Goal: Task Accomplishment & Management: Manage account settings

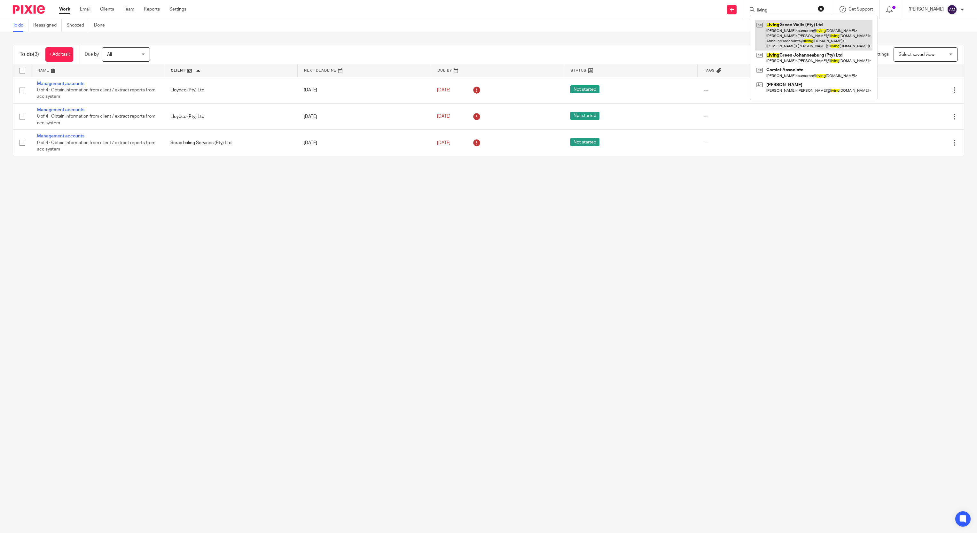
type input "living"
click at [810, 36] on link at bounding box center [814, 35] width 118 height 30
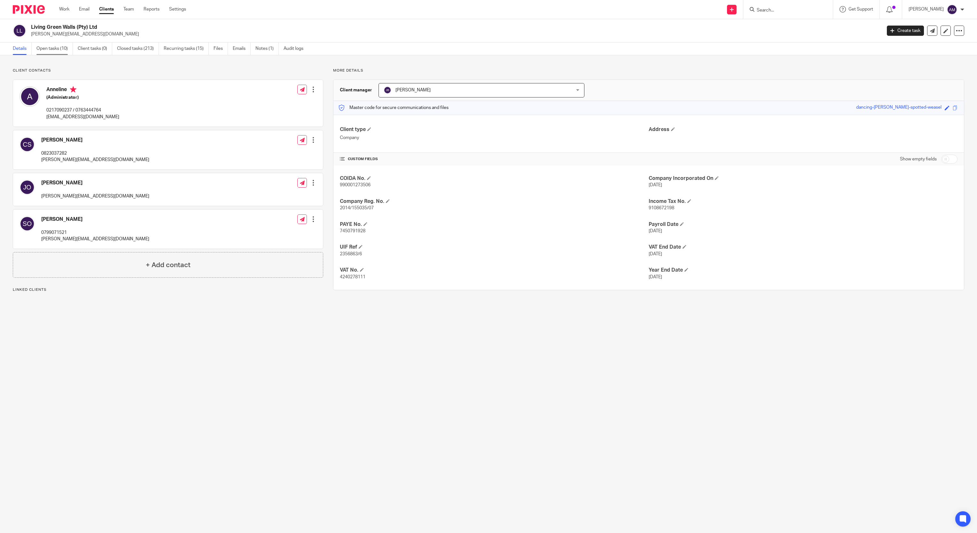
click at [50, 47] on link "Open tasks (10)" at bounding box center [54, 49] width 36 height 12
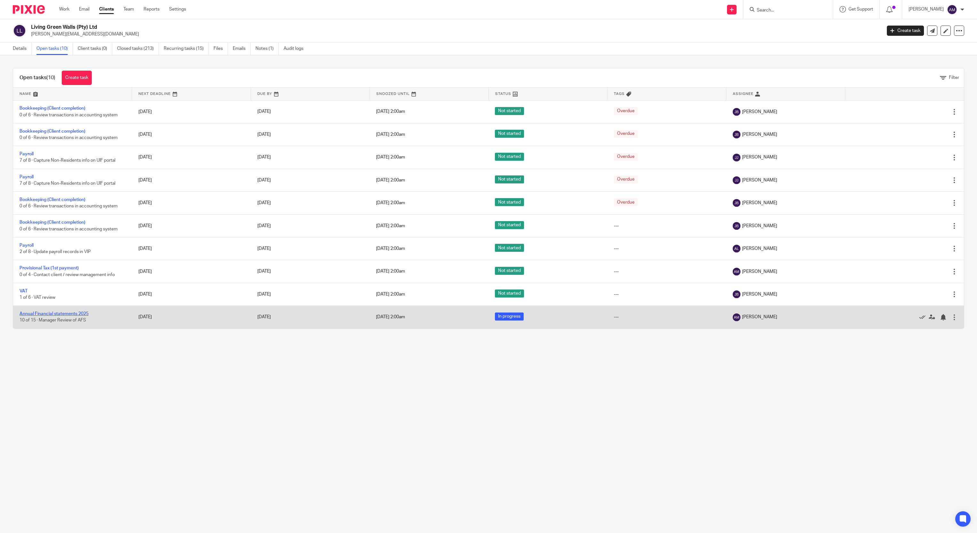
click at [65, 316] on link "Annual Financial statements 2025" at bounding box center [54, 314] width 69 height 4
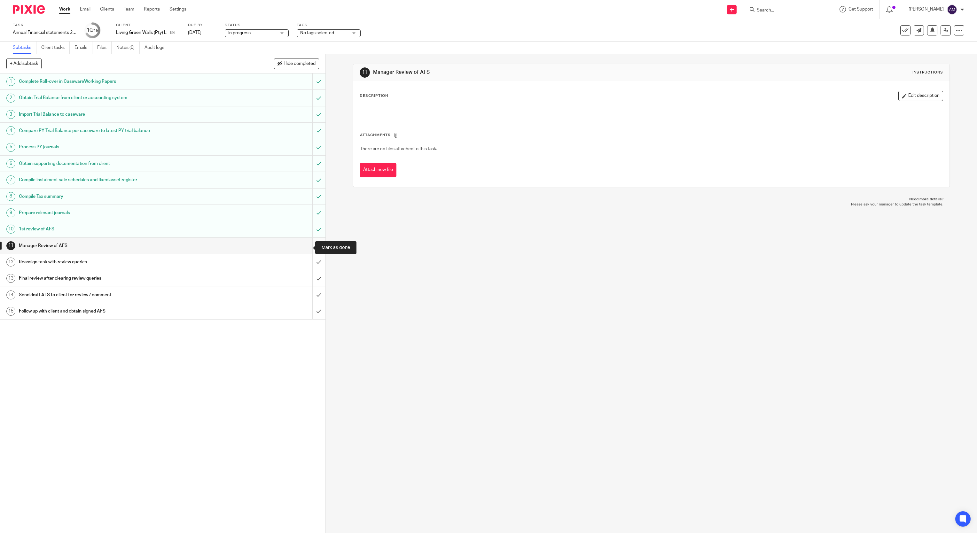
click at [306, 249] on input "submit" at bounding box center [163, 246] width 326 height 16
click at [306, 266] on input "submit" at bounding box center [163, 262] width 326 height 16
click at [306, 280] on input "submit" at bounding box center [163, 279] width 326 height 16
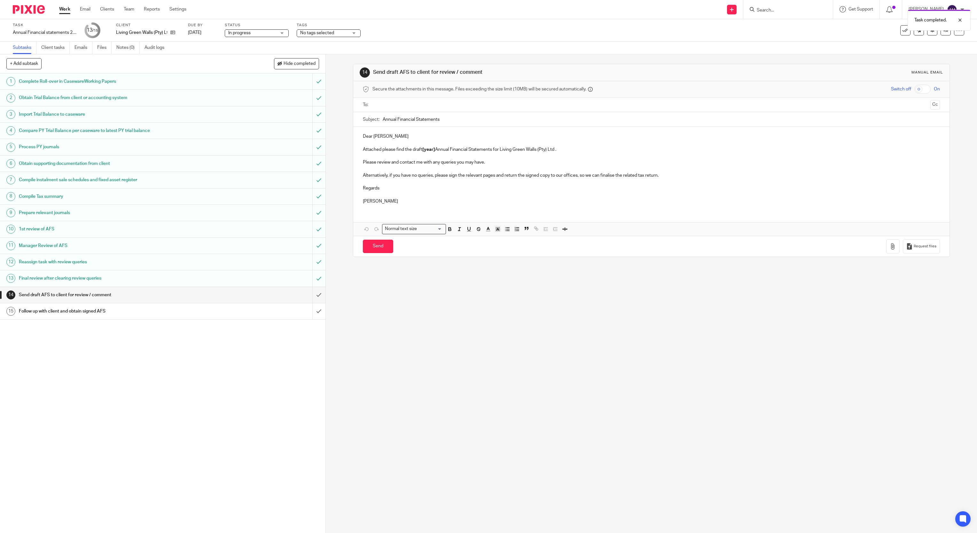
click at [449, 107] on input "text" at bounding box center [651, 104] width 553 height 7
click at [465, 106] on input "text" at bounding box center [678, 105] width 500 height 12
click at [497, 106] on input "text" at bounding box center [705, 105] width 446 height 12
click at [497, 121] on input "Annual Financial Statements" at bounding box center [662, 121] width 558 height 14
type input "Annual Financial Statements 2025"
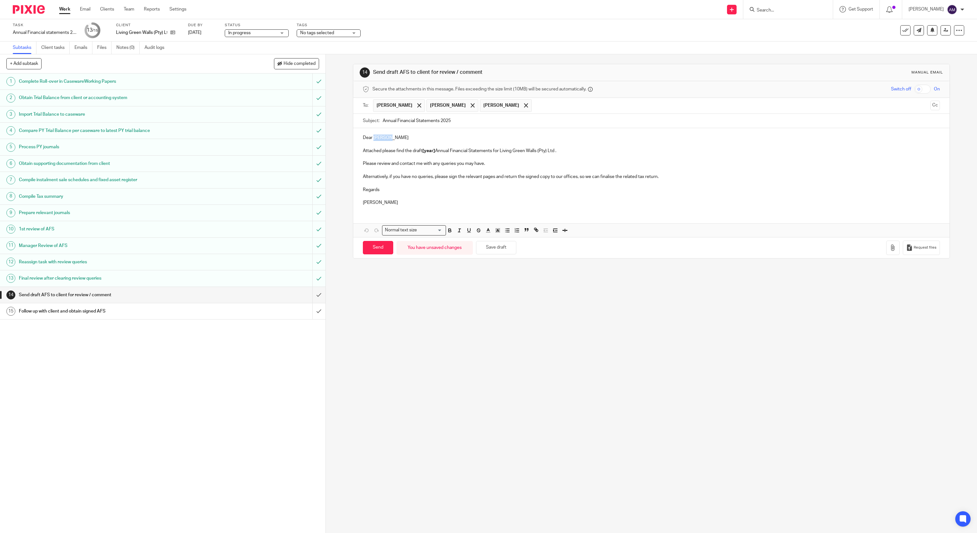
drag, startPoint x: 370, startPoint y: 140, endPoint x: 386, endPoint y: 138, distance: 16.1
click at [386, 138] on p "Dear Anneline" at bounding box center [652, 138] width 578 height 6
drag, startPoint x: 420, startPoint y: 154, endPoint x: 432, endPoint y: 154, distance: 12.8
click at [432, 153] on strong "[year]" at bounding box center [428, 151] width 13 height 4
click at [890, 251] on icon "button" at bounding box center [893, 248] width 6 height 6
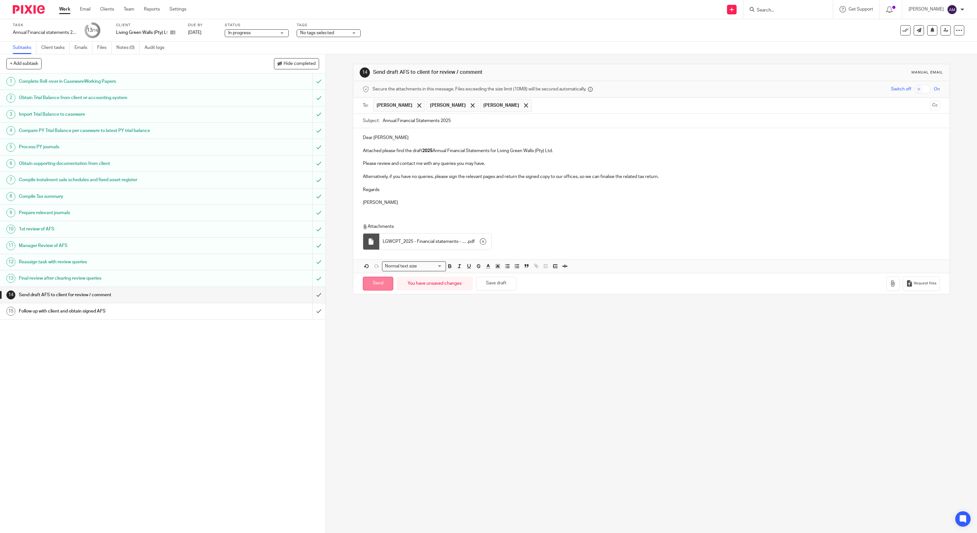
click at [372, 291] on input "Send" at bounding box center [378, 284] width 30 height 14
type input "Sent"
click at [941, 33] on link at bounding box center [946, 30] width 10 height 10
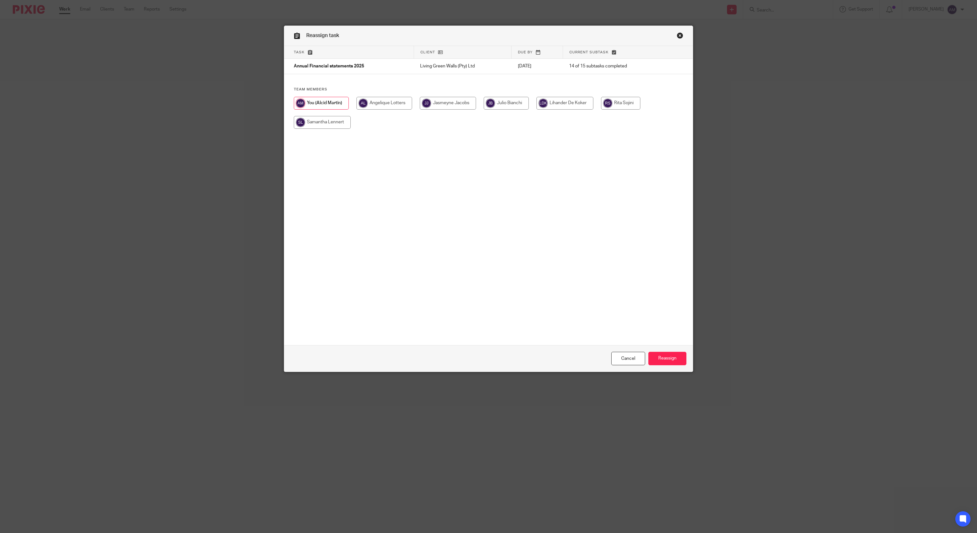
click at [562, 106] on input "radio" at bounding box center [565, 103] width 57 height 13
radio input "true"
click at [673, 358] on input "Reassign" at bounding box center [668, 359] width 38 height 14
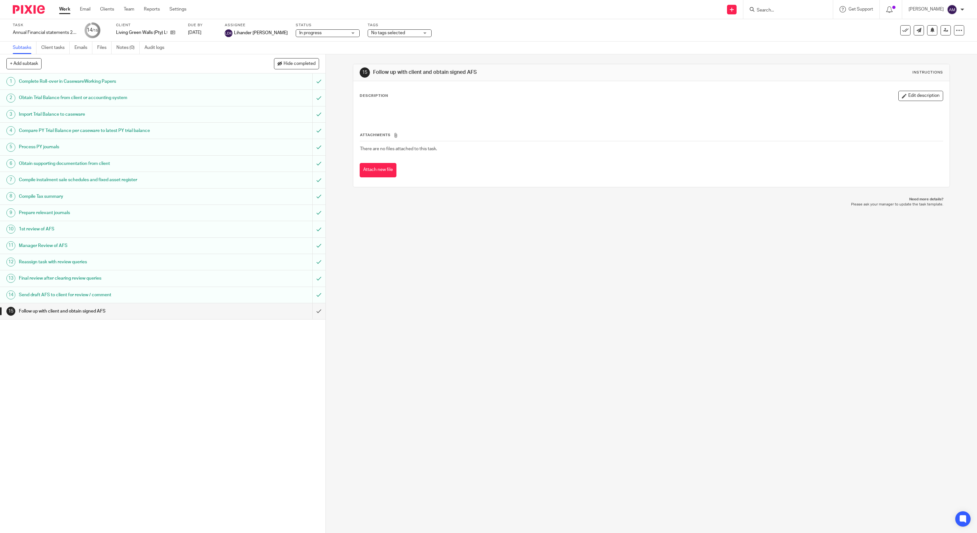
click at [66, 9] on link "Work" at bounding box center [64, 9] width 11 height 6
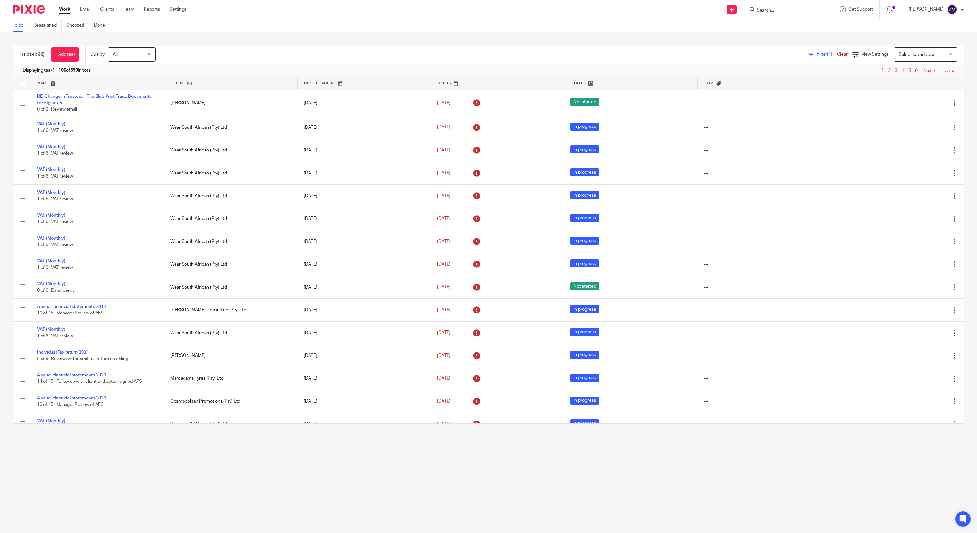
click at [755, 9] on icon at bounding box center [752, 9] width 5 height 5
click at [778, 11] on input "Search" at bounding box center [785, 11] width 58 height 6
type input "adroid"
click at [779, 28] on link at bounding box center [812, 30] width 114 height 20
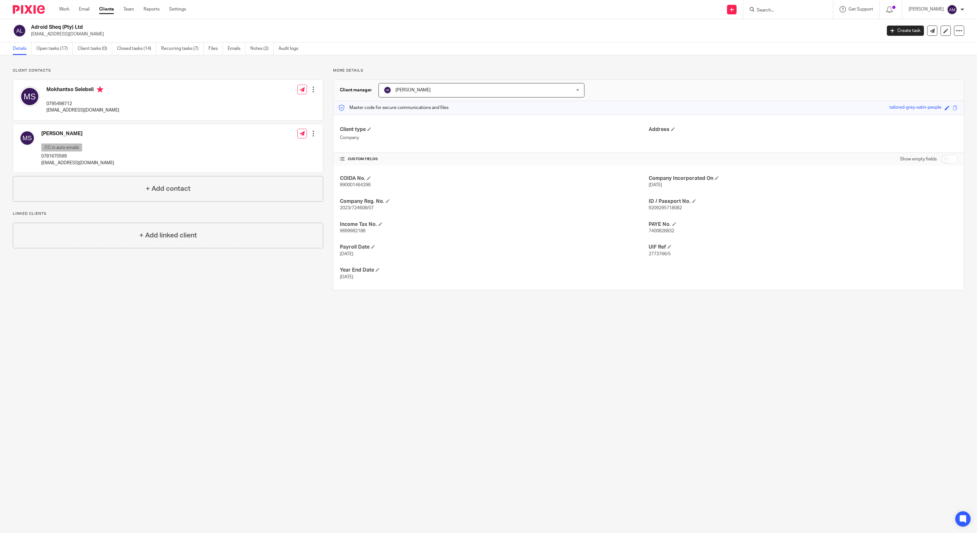
click at [310, 89] on div at bounding box center [313, 89] width 6 height 6
click at [276, 102] on link "Edit contact" at bounding box center [281, 103] width 61 height 9
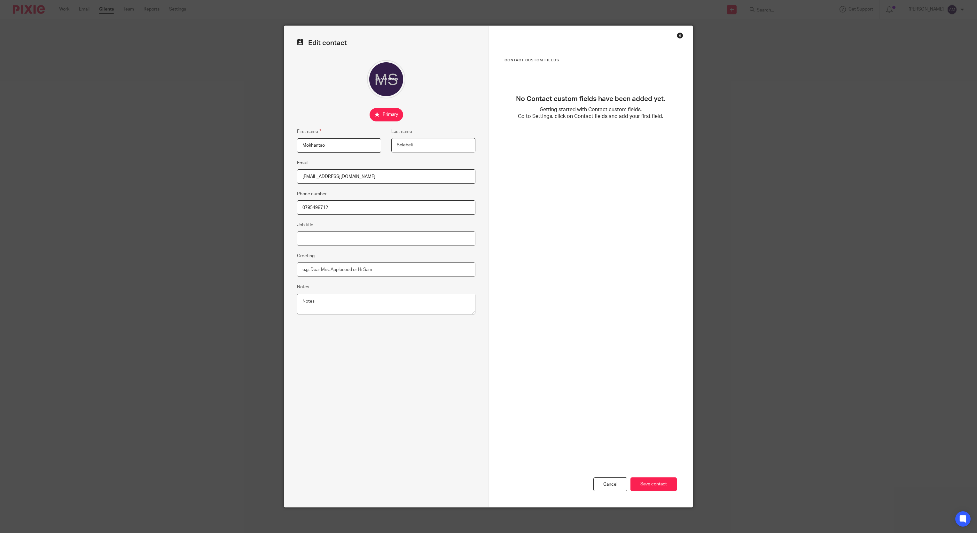
drag, startPoint x: 383, startPoint y: 178, endPoint x: 249, endPoint y: 166, distance: 134.2
click at [249, 166] on div "Edit contact First name [GEOGRAPHIC_DATA] Last name [GEOGRAPHIC_DATA] Email [EM…" at bounding box center [488, 266] width 977 height 533
type input "[EMAIL_ADDRESS][DOMAIN_NAME]"
click at [648, 488] on input "Save contact" at bounding box center [654, 485] width 46 height 14
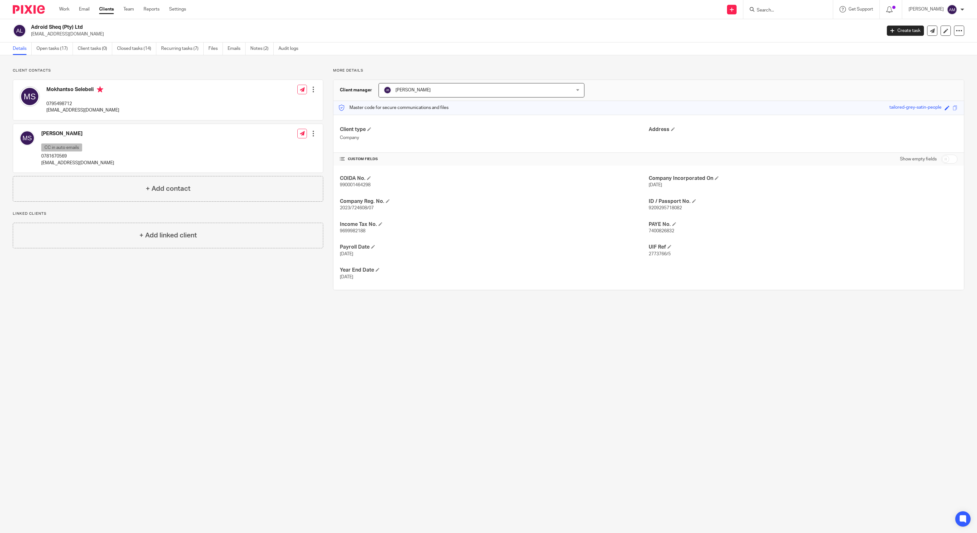
click at [802, 5] on form at bounding box center [790, 9] width 68 height 8
drag, startPoint x: 789, startPoint y: 10, endPoint x: 794, endPoint y: 6, distance: 6.5
click at [791, 9] on input "Search" at bounding box center [785, 11] width 58 height 6
type input "flex"
click button "submit" at bounding box center [0, 0] width 0 height 0
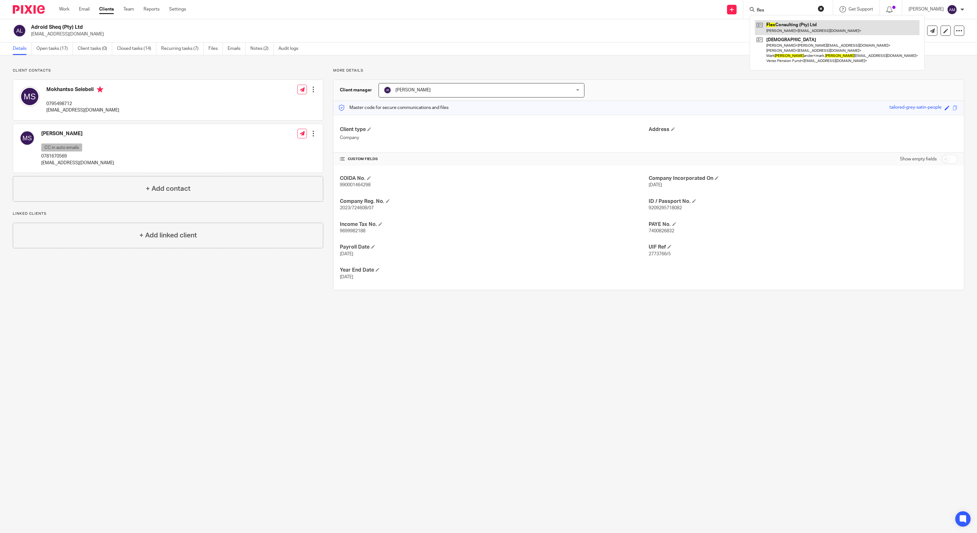
click at [804, 30] on link at bounding box center [837, 27] width 165 height 15
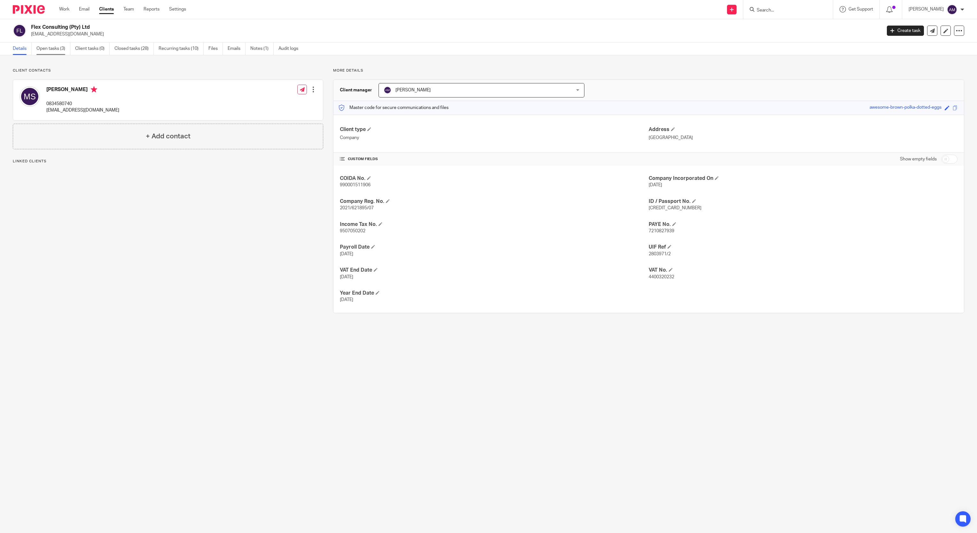
click at [54, 49] on link "Open tasks (3)" at bounding box center [53, 49] width 34 height 12
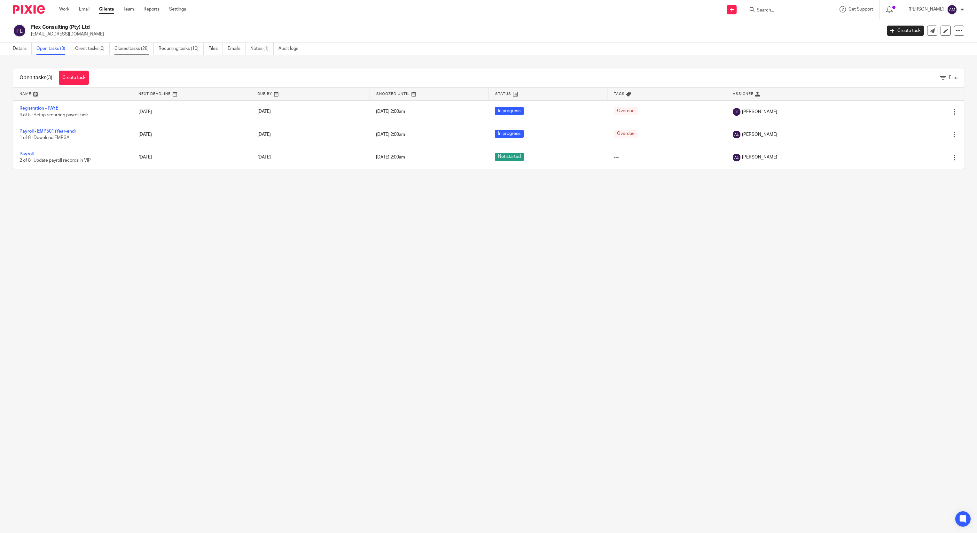
click at [143, 49] on link "Closed tasks (28)" at bounding box center [133, 49] width 39 height 12
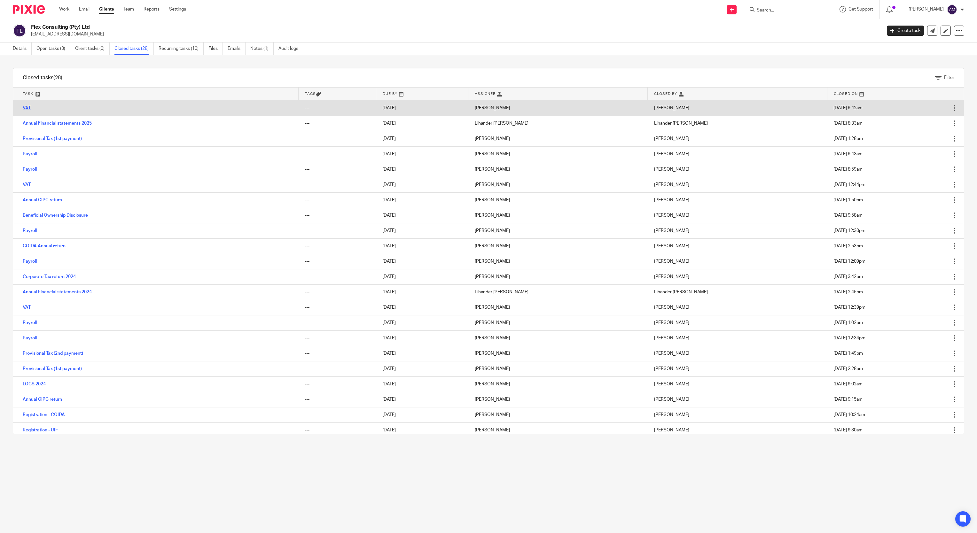
click at [26, 108] on link "VAT" at bounding box center [27, 108] width 8 height 4
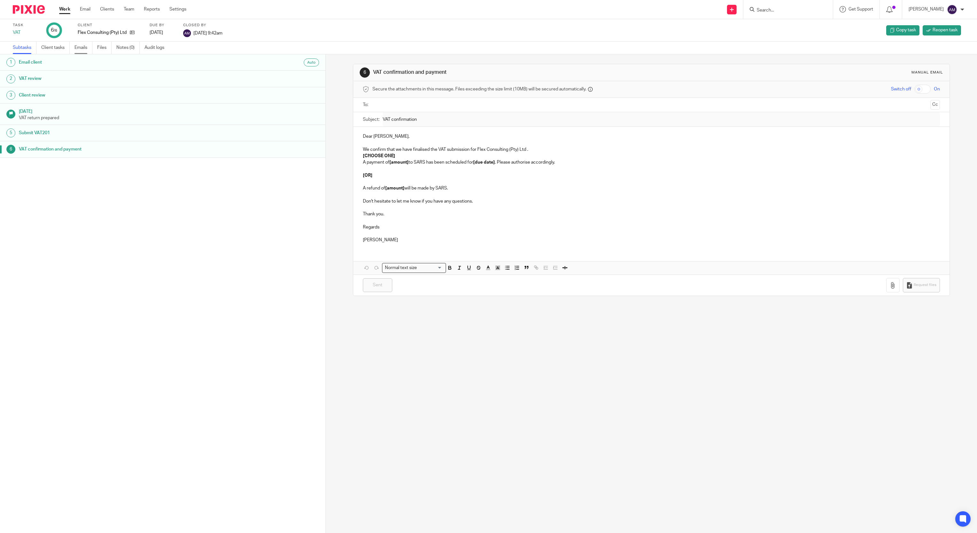
click at [81, 47] on link "Emails" at bounding box center [84, 48] width 18 height 12
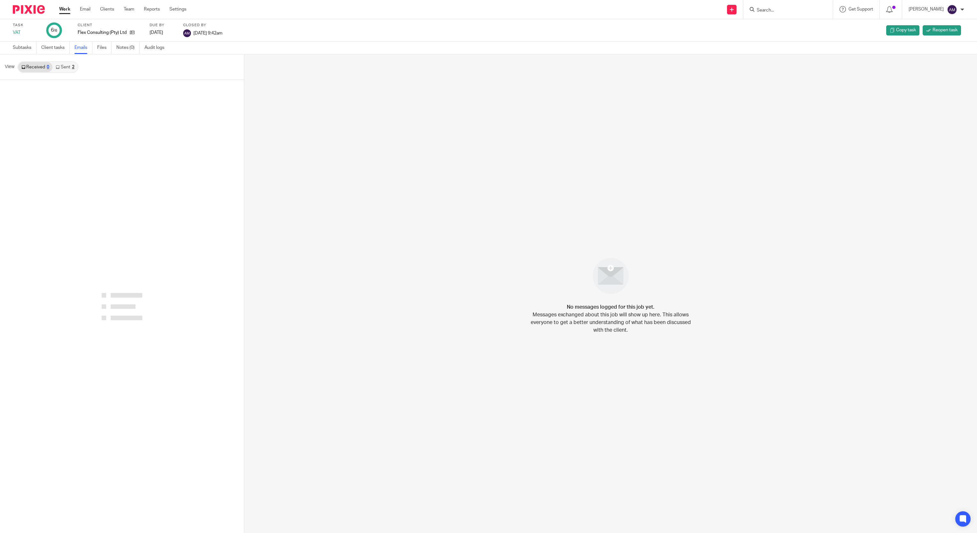
click at [62, 68] on link "Sent 2" at bounding box center [64, 67] width 25 height 10
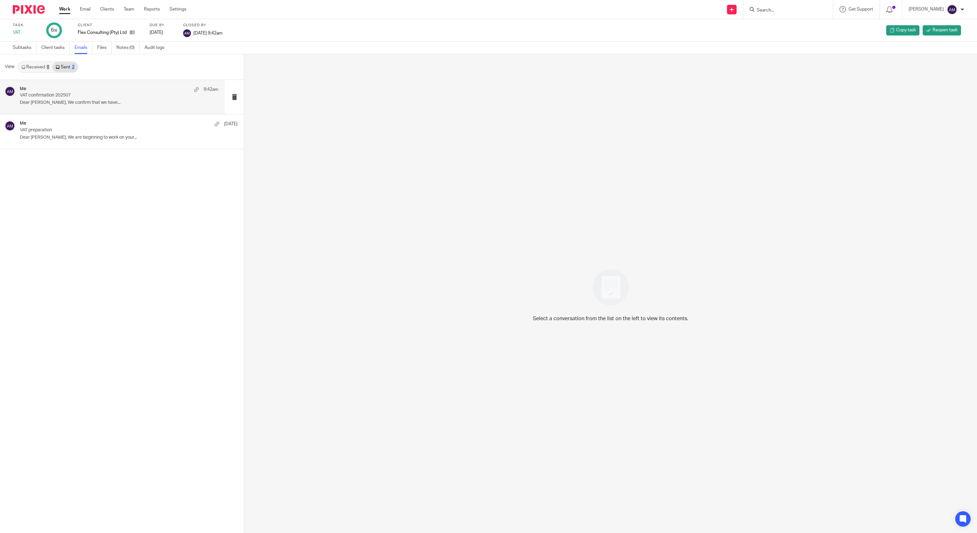
click at [67, 101] on p "Dear [PERSON_NAME], We confirm that we have..." at bounding box center [119, 102] width 199 height 5
